Goal: Task Accomplishment & Management: Use online tool/utility

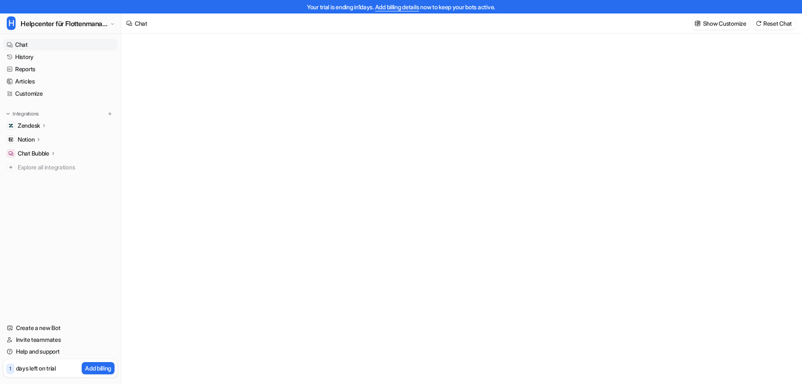
type textarea "**********"
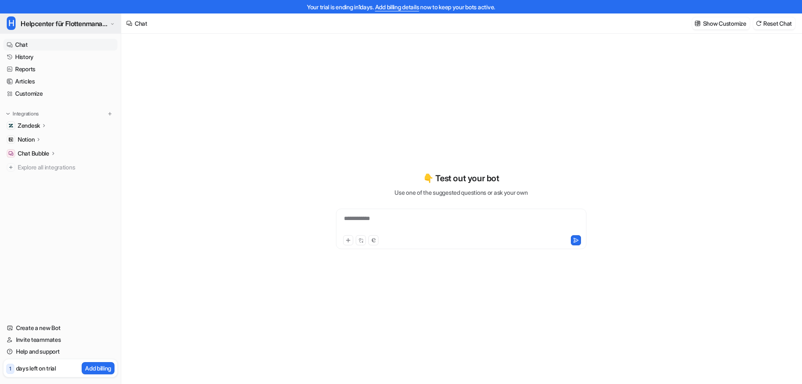
click at [77, 28] on span "Helpcenter für Flottenmanager (CarrierHub)" at bounding box center [64, 24] width 87 height 12
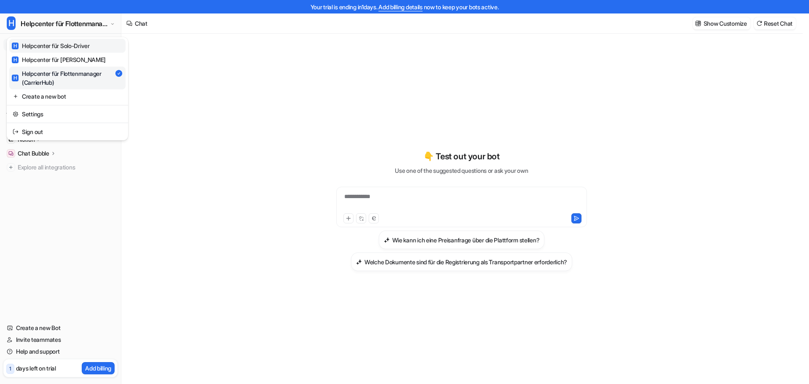
click at [86, 48] on div "H Helpcenter für Solo-Driver" at bounding box center [51, 45] width 78 height 9
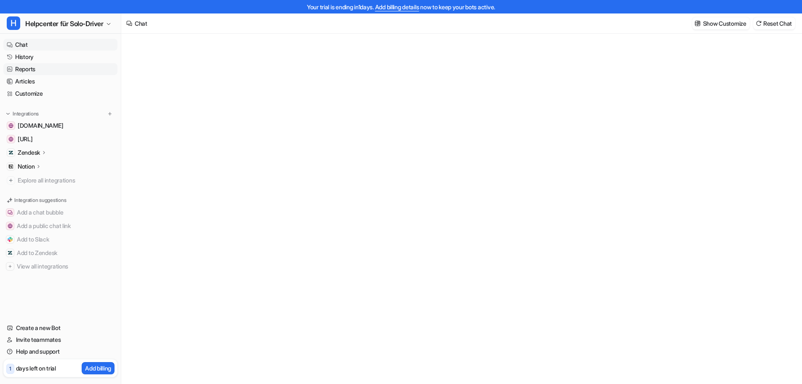
type textarea "**********"
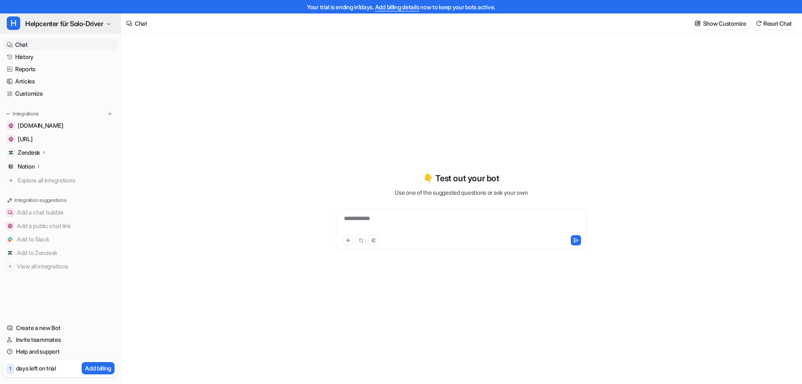
click at [92, 24] on span "Helpcenter für Solo-Driver" at bounding box center [64, 24] width 78 height 12
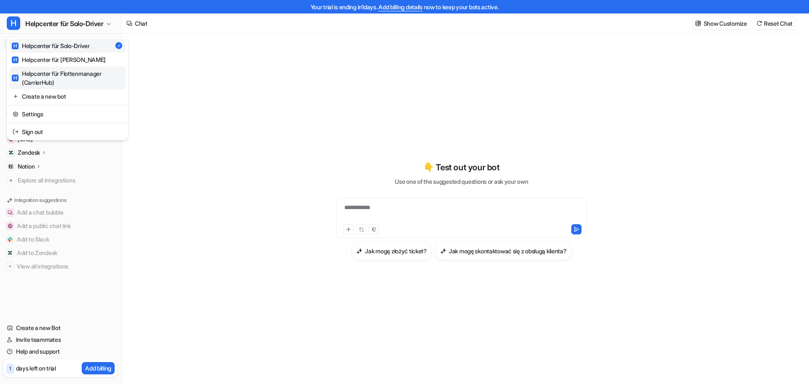
click at [74, 76] on div "H Helpcenter für Flottenmanager (CarrierHub)" at bounding box center [67, 78] width 111 height 18
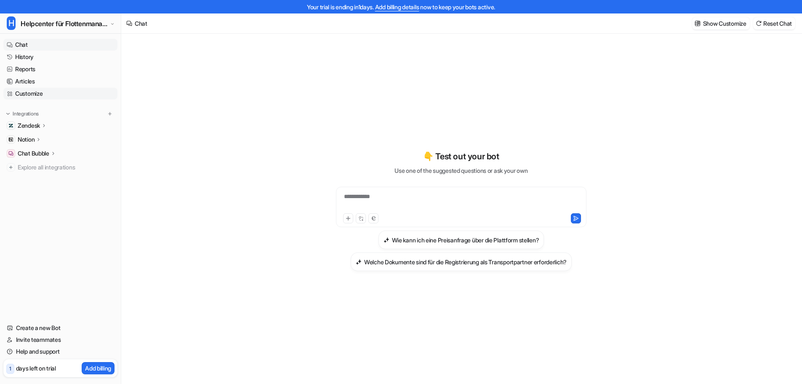
click at [46, 97] on link "Customize" at bounding box center [60, 94] width 114 height 12
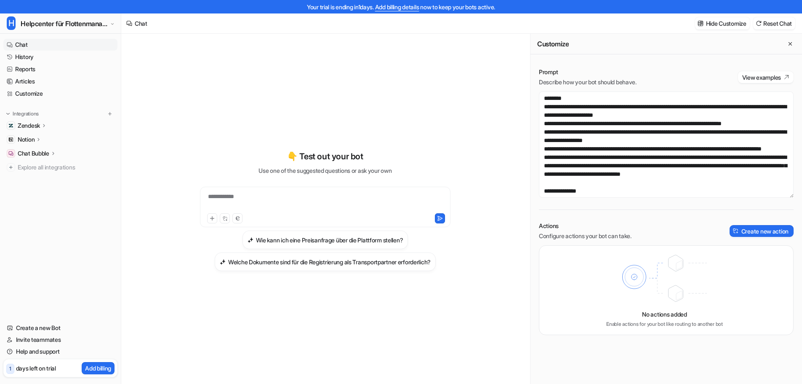
click at [43, 142] on div "Notion" at bounding box center [60, 140] width 114 height 12
click at [45, 155] on p "Overview" at bounding box center [36, 151] width 25 height 8
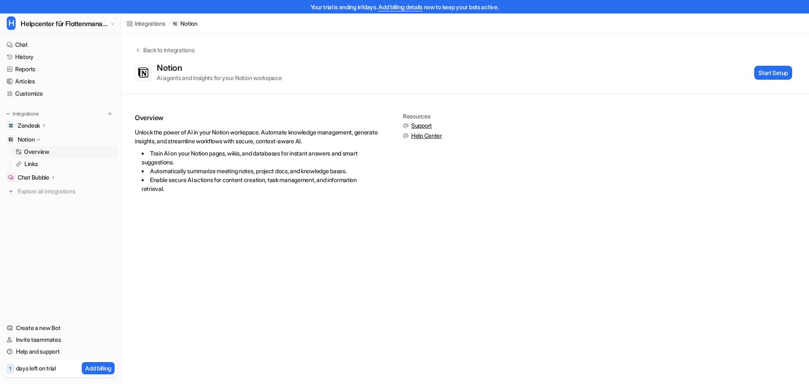
click at [52, 152] on link "Overview" at bounding box center [64, 152] width 105 height 12
click at [48, 163] on link "Links" at bounding box center [64, 164] width 105 height 12
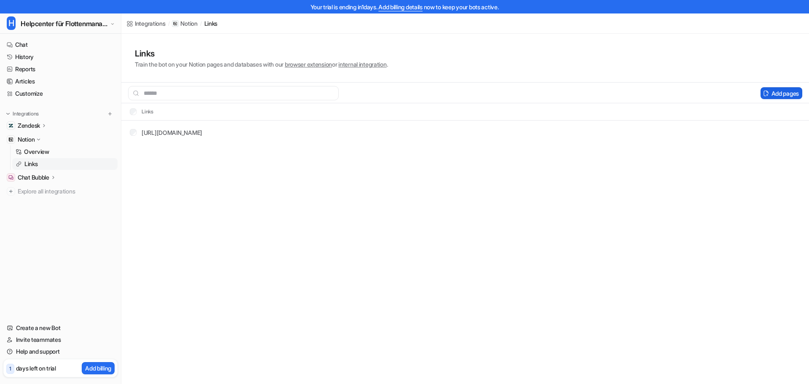
click at [787, 88] on button "Add pages" at bounding box center [781, 93] width 42 height 12
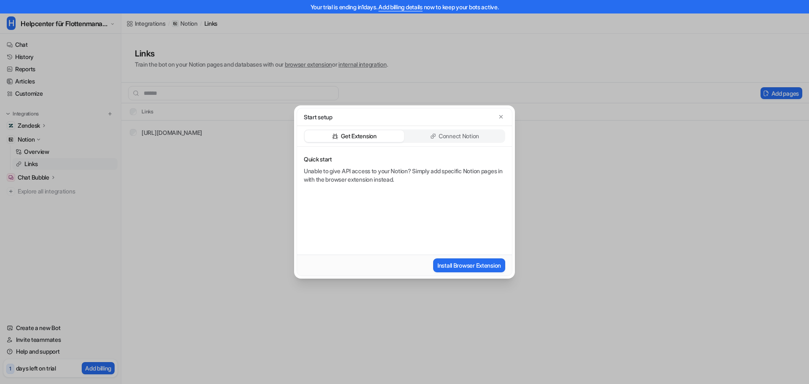
click at [468, 140] on div "Connect Notion" at bounding box center [454, 136] width 99 height 12
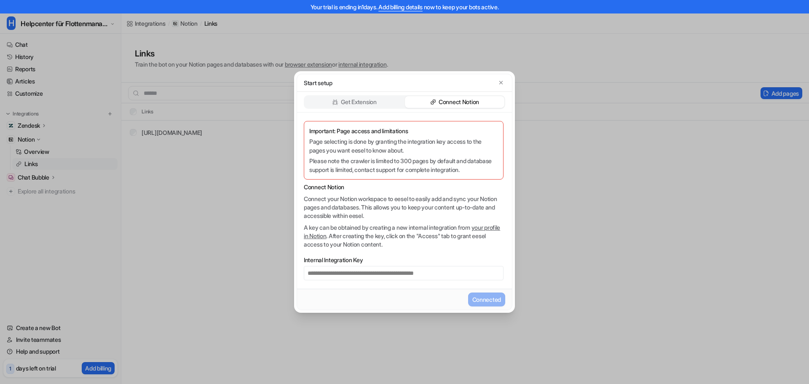
drag, startPoint x: 412, startPoint y: 294, endPoint x: 342, endPoint y: 114, distance: 192.8
click at [412, 292] on div "Connected" at bounding box center [404, 299] width 208 height 16
